Goal: Information Seeking & Learning: Learn about a topic

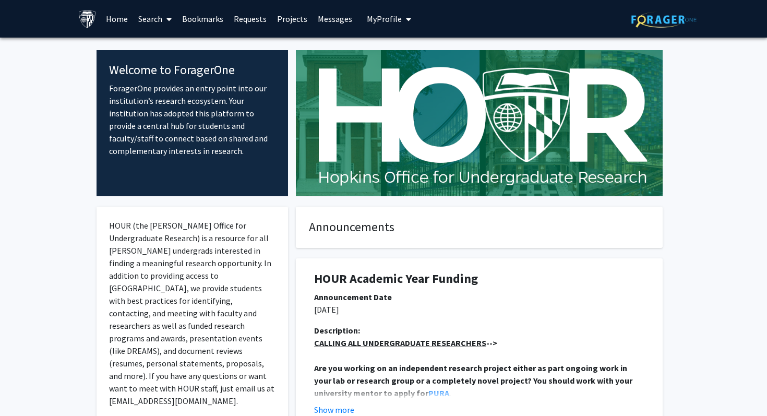
click at [114, 18] on link "Home" at bounding box center [117, 19] width 32 height 37
click at [169, 17] on icon at bounding box center [168, 19] width 5 height 8
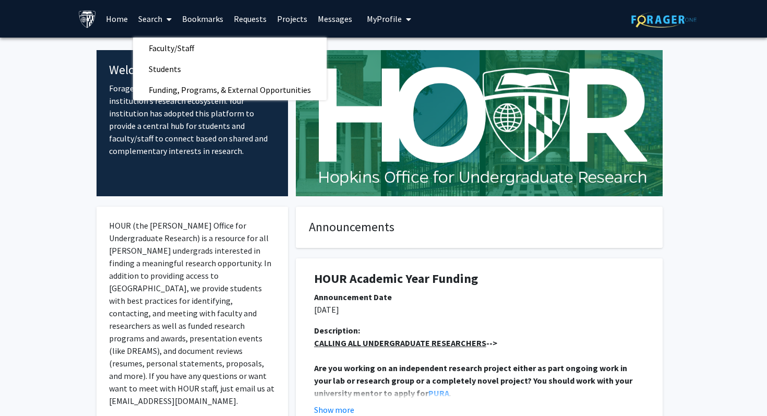
click at [201, 22] on link "Bookmarks" at bounding box center [203, 19] width 52 height 37
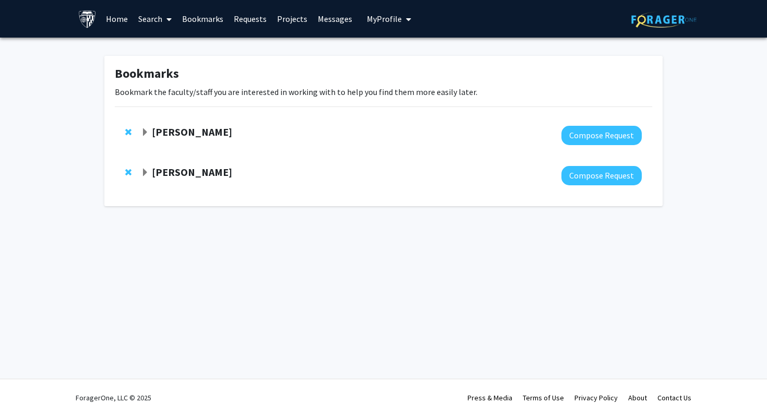
click at [105, 26] on link "Home" at bounding box center [117, 19] width 32 height 37
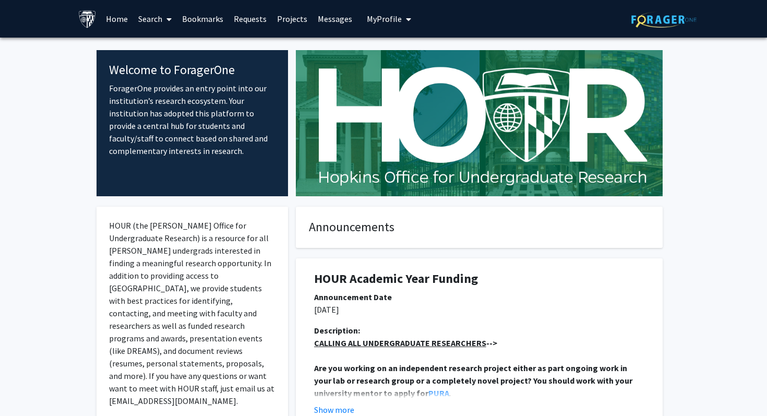
click at [140, 19] on link "Search" at bounding box center [155, 19] width 44 height 37
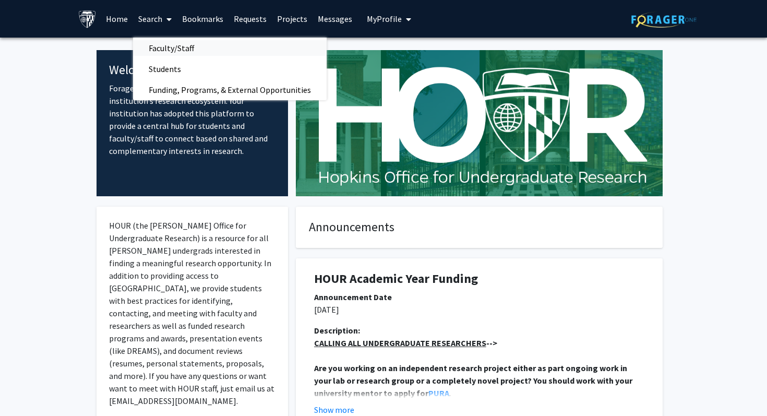
click at [182, 50] on span "Faculty/Staff" at bounding box center [171, 48] width 77 height 21
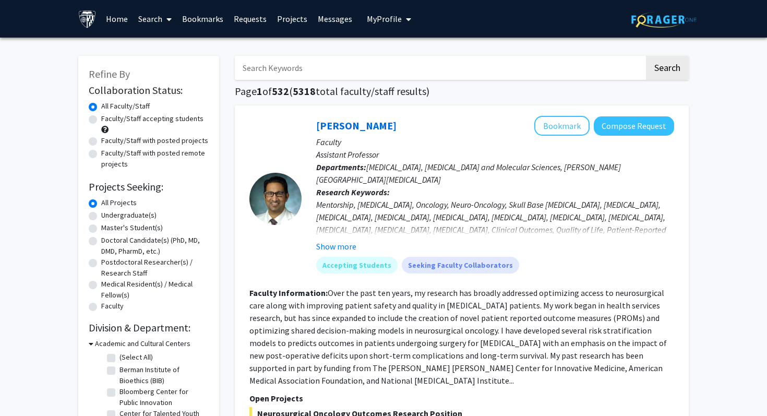
click at [273, 67] on input "Search Keywords" at bounding box center [440, 68] width 410 height 24
type input "cardiology"
click at [646, 56] on button "Search" at bounding box center [667, 68] width 43 height 24
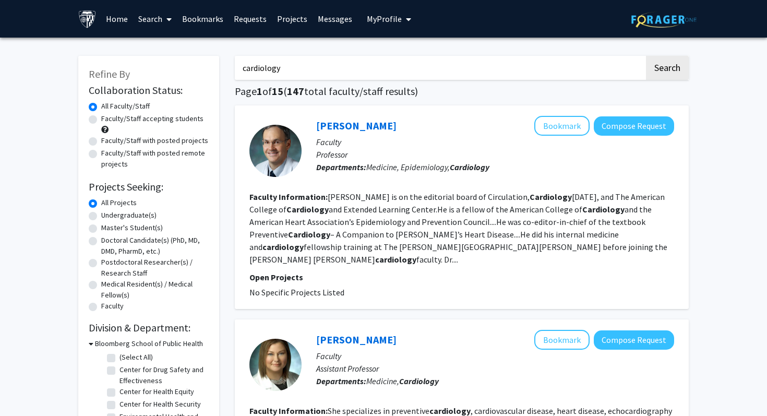
click at [129, 229] on label "Master's Student(s)" at bounding box center [132, 227] width 62 height 11
click at [108, 229] on input "Master's Student(s)" at bounding box center [104, 225] width 7 height 7
radio input "true"
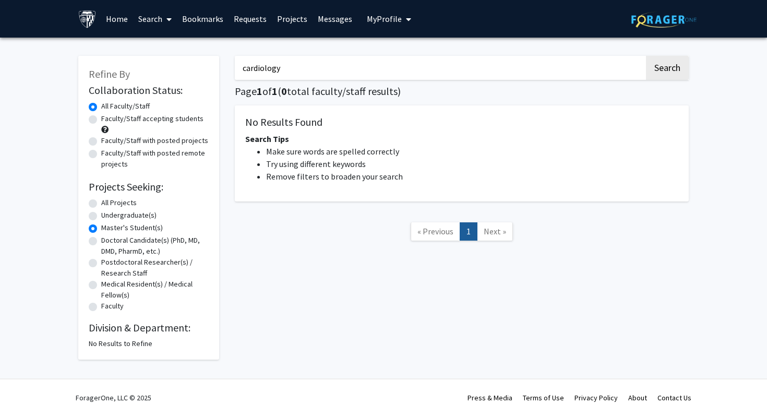
click at [133, 218] on label "Undergraduate(s)" at bounding box center [128, 215] width 55 height 11
click at [108, 217] on input "Undergraduate(s)" at bounding box center [104, 213] width 7 height 7
radio input "true"
click at [133, 253] on label "Doctoral Candidate(s) (PhD, MD, DMD, PharmD, etc.)" at bounding box center [154, 246] width 107 height 22
click at [108, 242] on input "Doctoral Candidate(s) (PhD, MD, DMD, PharmD, etc.)" at bounding box center [104, 238] width 7 height 7
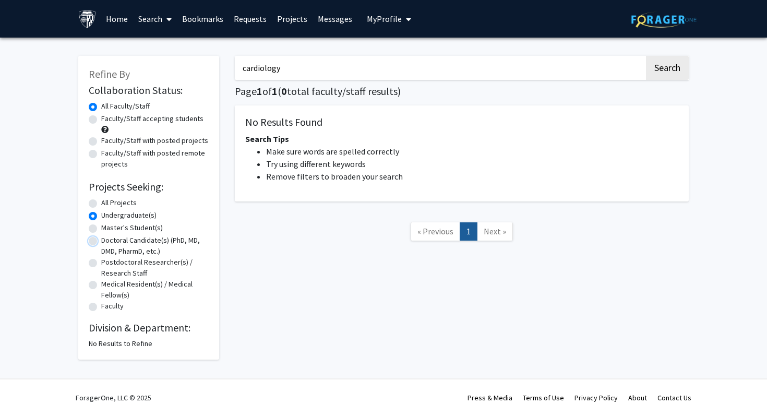
radio input "true"
click at [126, 260] on label "Postdoctoral Researcher(s) / Research Staff" at bounding box center [154, 268] width 107 height 22
click at [108, 260] on input "Postdoctoral Researcher(s) / Research Staff" at bounding box center [104, 260] width 7 height 7
radio input "true"
click at [126, 283] on label "Medical Resident(s) / Medical Fellow(s)" at bounding box center [154, 290] width 107 height 22
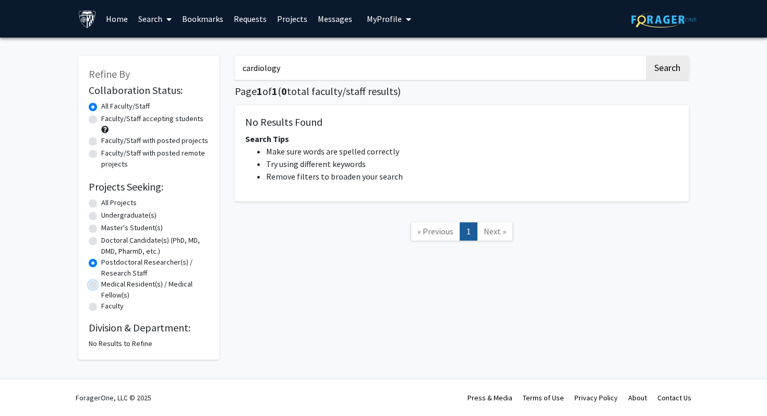
click at [108, 283] on input "Medical Resident(s) / Medical Fellow(s)" at bounding box center [104, 282] width 7 height 7
radio input "true"
click at [124, 303] on label "Faculty" at bounding box center [112, 306] width 22 height 11
click at [108, 303] on input "Faculty" at bounding box center [104, 304] width 7 height 7
radio input "true"
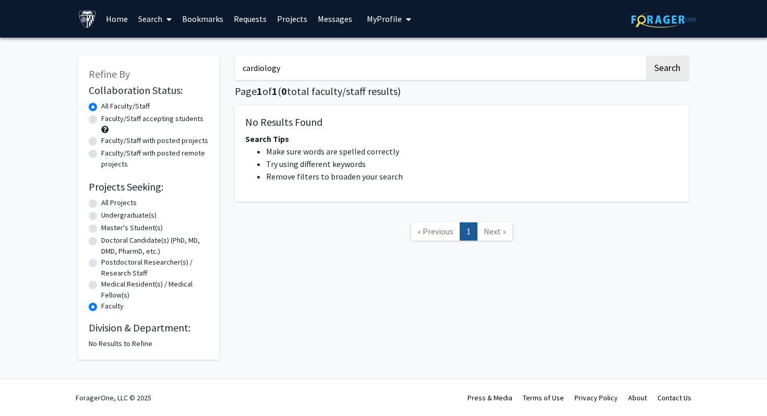
click at [143, 221] on div "Undergraduate(s)" at bounding box center [149, 216] width 120 height 13
click at [148, 203] on div "All Projects" at bounding box center [149, 203] width 120 height 13
click at [116, 198] on label "All Projects" at bounding box center [118, 202] width 35 height 11
click at [108, 198] on input "All Projects" at bounding box center [104, 200] width 7 height 7
radio input "true"
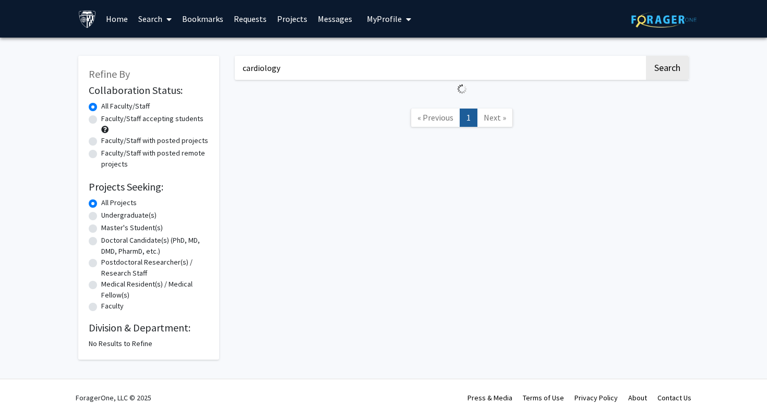
click at [361, 71] on input "cardiology" at bounding box center [440, 68] width 410 height 24
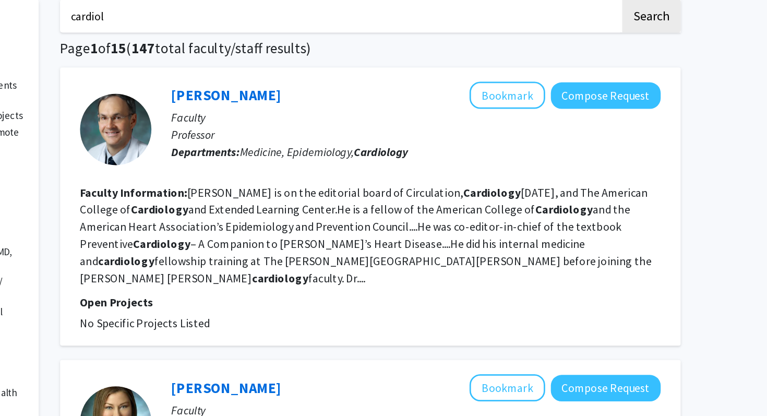
click at [471, 203] on section "Faculty Information: Blumenthal is on the editorial board of Circulation, Cardi…" at bounding box center [461, 227] width 425 height 75
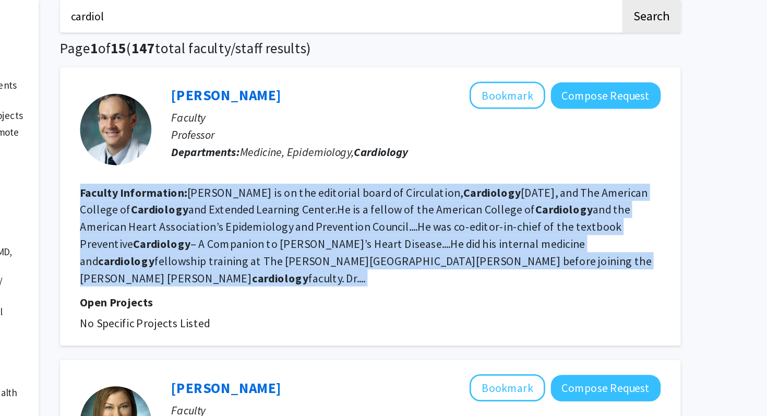
click at [471, 203] on section "Faculty Information: Blumenthal is on the editorial board of Circulation, Cardi…" at bounding box center [461, 227] width 425 height 75
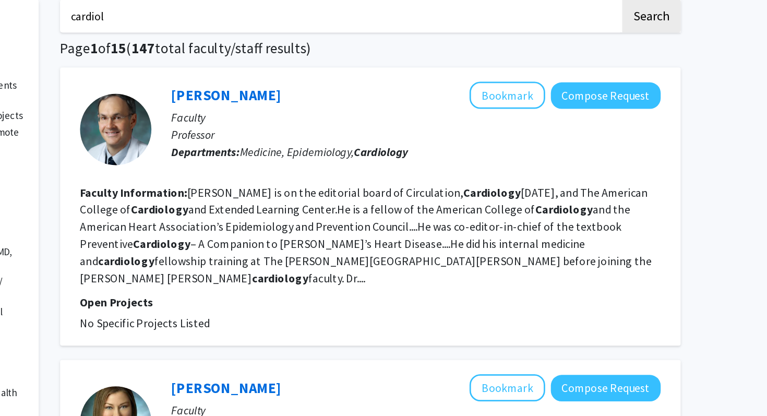
click at [487, 207] on fg-read-more "Blumenthal is on the editorial board of Circulation, Cardiology Today, and The …" at bounding box center [458, 228] width 418 height 73
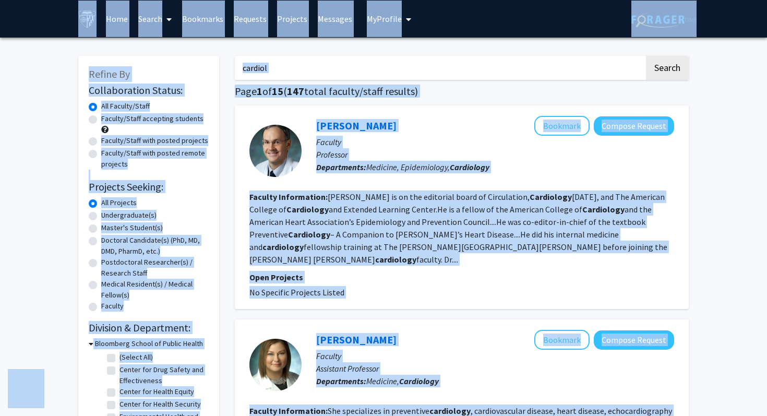
click at [399, 74] on input "cardiol" at bounding box center [440, 68] width 410 height 24
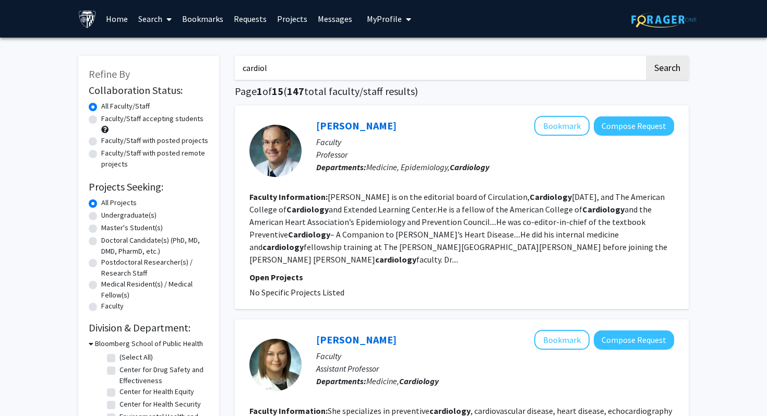
click at [399, 74] on input "cardiol" at bounding box center [440, 68] width 410 height 24
type input "cedars"
click at [646, 56] on button "Search" at bounding box center [667, 68] width 43 height 24
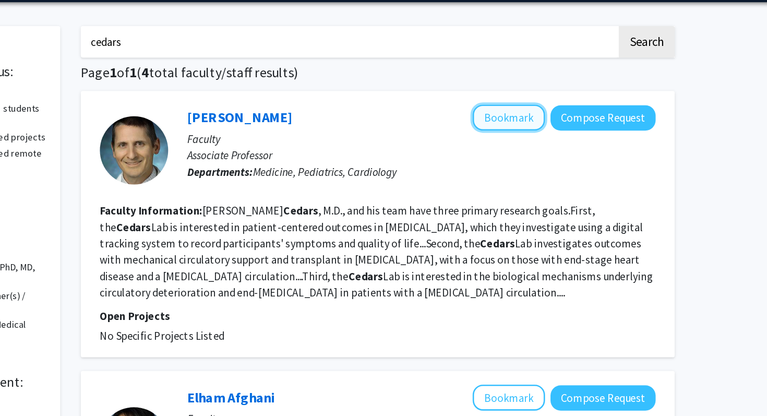
click at [547, 128] on button "Bookmark" at bounding box center [561, 126] width 55 height 20
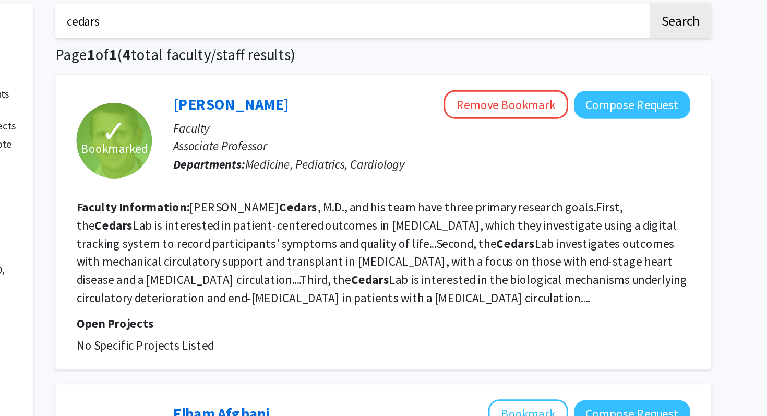
click at [419, 221] on fg-read-more "Ari Cedars , M.D., and his team have three primary research goals.First, the Ce…" at bounding box center [460, 228] width 423 height 73
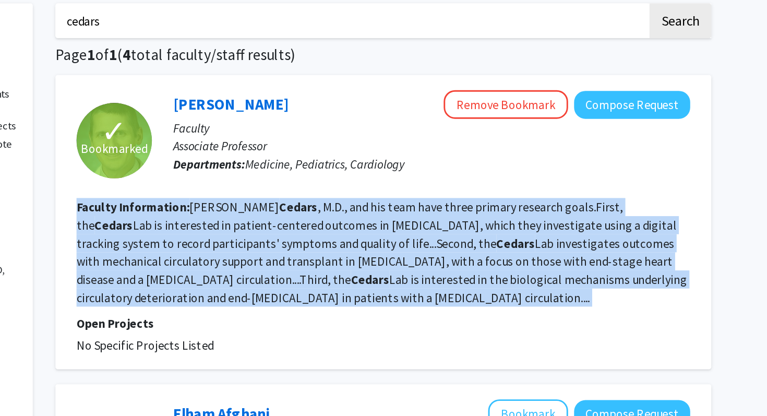
click at [419, 221] on fg-read-more "Ari Cedars , M.D., and his team have three primary research goals.First, the Ce…" at bounding box center [460, 228] width 423 height 73
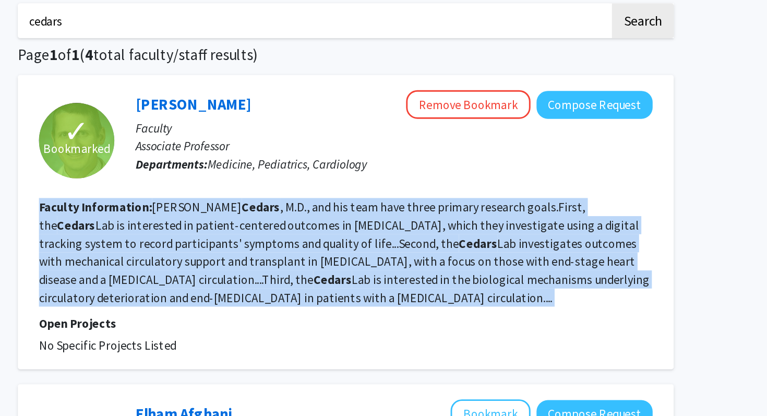
click at [540, 221] on b "Cedars" at bounding box center [553, 222] width 27 height 10
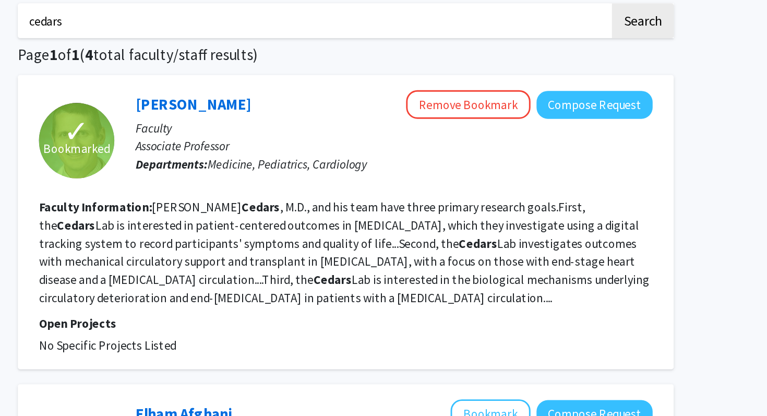
click at [540, 221] on b "Cedars" at bounding box center [553, 222] width 27 height 10
